Goal: Information Seeking & Learning: Check status

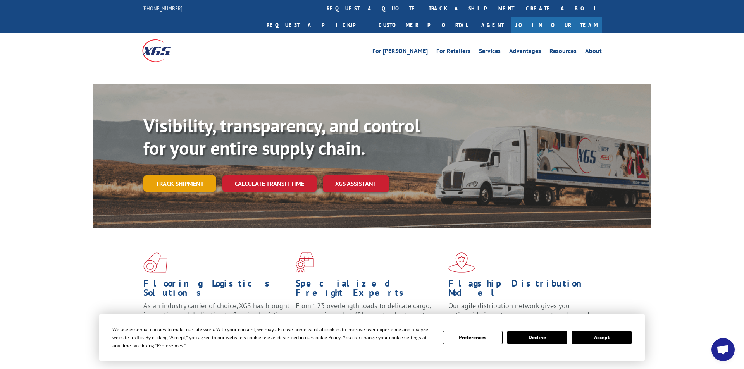
click at [169, 176] on link "Track shipment" at bounding box center [179, 184] width 73 height 16
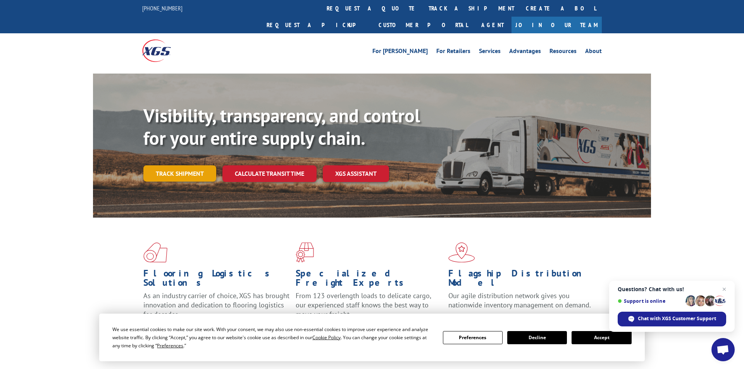
click at [158, 165] on link "Track shipment" at bounding box center [179, 173] width 73 height 16
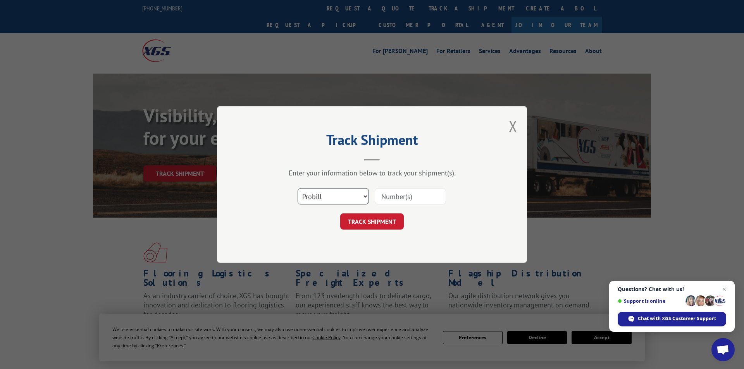
click at [298, 188] on select "Select category... Probill BOL PO" at bounding box center [333, 196] width 71 height 16
click at [384, 198] on div "Select category... Probill BOL PO" at bounding box center [372, 197] width 232 height 26
click at [384, 198] on input at bounding box center [410, 196] width 71 height 16
paste input "2843535"
type input "2843535"
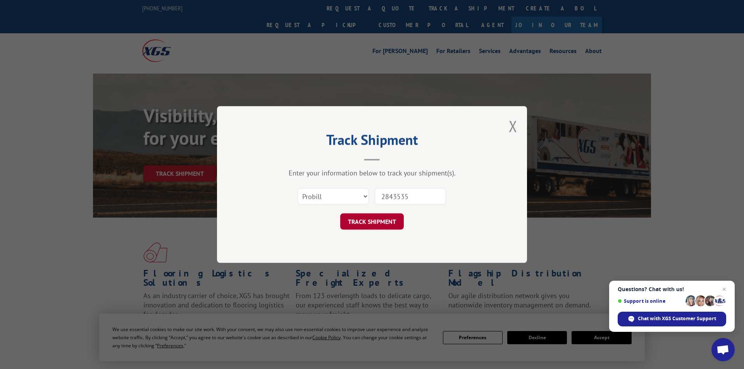
click at [373, 225] on button "TRACK SHIPMENT" at bounding box center [372, 221] width 64 height 16
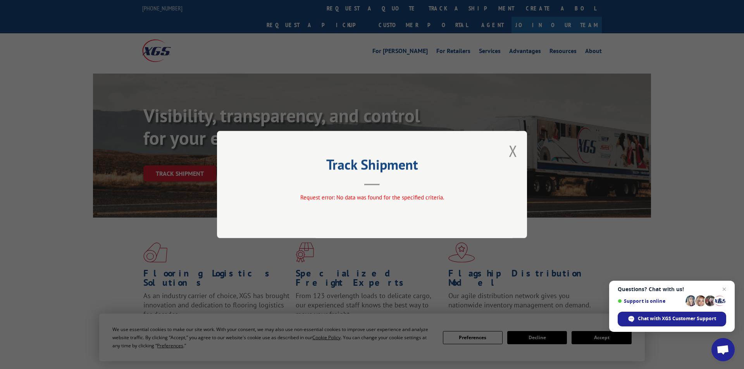
click at [369, 188] on div "Track Shipment Request error: No data was found for the specified criteria." at bounding box center [372, 184] width 310 height 107
click at [512, 149] on button "Close modal" at bounding box center [513, 151] width 9 height 21
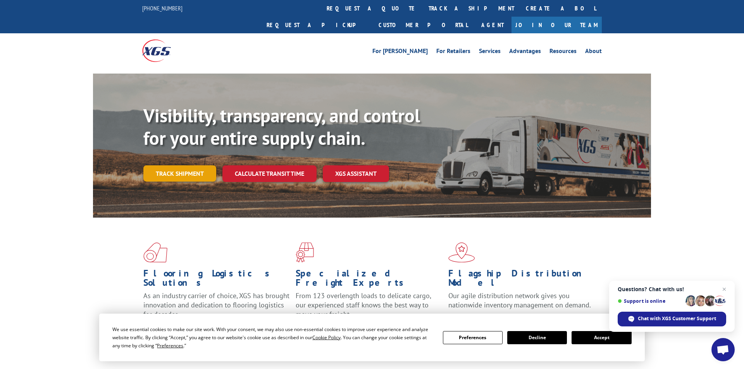
click at [190, 165] on link "Track shipment" at bounding box center [179, 173] width 73 height 16
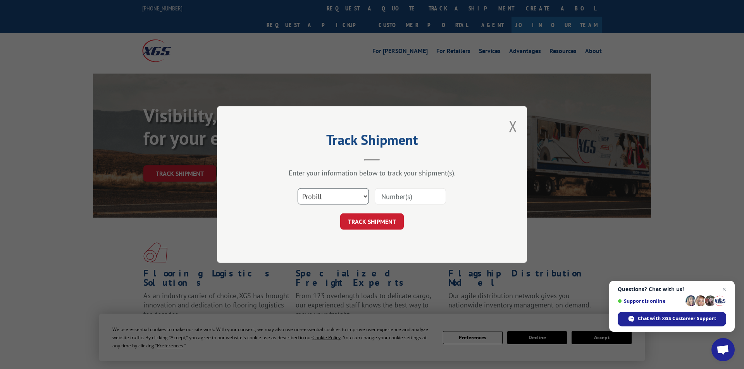
click at [298, 188] on select "Select category... Probill BOL PO" at bounding box center [333, 196] width 71 height 16
select select "bol"
click option "BOL" at bounding box center [0, 0] width 0 height 0
click at [401, 197] on input at bounding box center [410, 196] width 71 height 16
paste input "2843535"
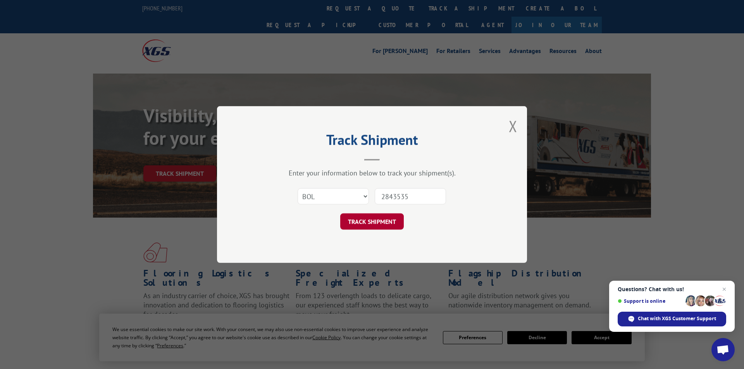
type input "2843535"
click at [377, 221] on button "TRACK SHIPMENT" at bounding box center [372, 221] width 64 height 16
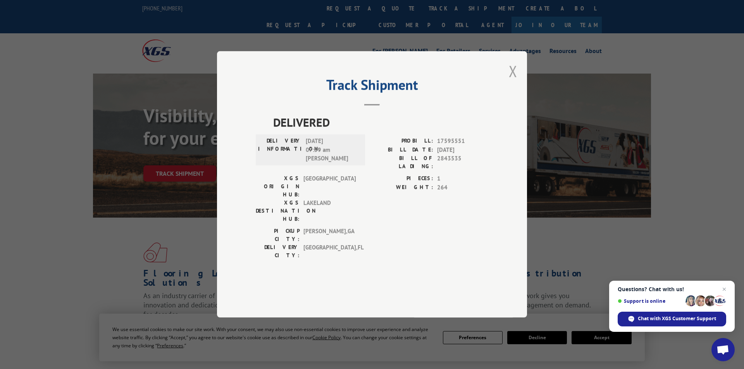
click at [515, 81] on button "Close modal" at bounding box center [513, 71] width 9 height 21
